Goal: Use online tool/utility: Utilize a website feature to perform a specific function

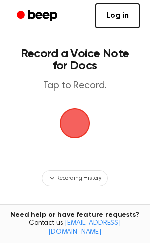
click at [80, 116] on span "button" at bounding box center [75, 123] width 28 height 28
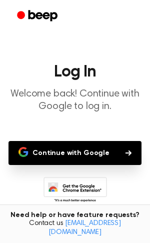
scroll to position [63, 0]
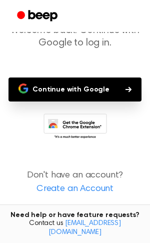
click at [80, 91] on button "Continue with Google" at bounding box center [74, 89] width 133 height 24
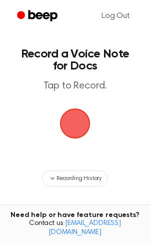
click at [73, 114] on span "button" at bounding box center [75, 123] width 30 height 30
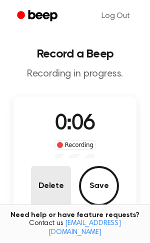
click at [48, 184] on button "Delete" at bounding box center [51, 186] width 40 height 40
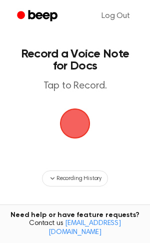
click at [69, 121] on span "button" at bounding box center [75, 123] width 28 height 28
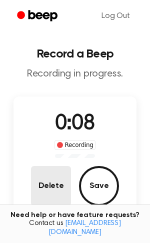
click at [49, 191] on button "Delete" at bounding box center [51, 186] width 40 height 40
